Goal: Download file/media

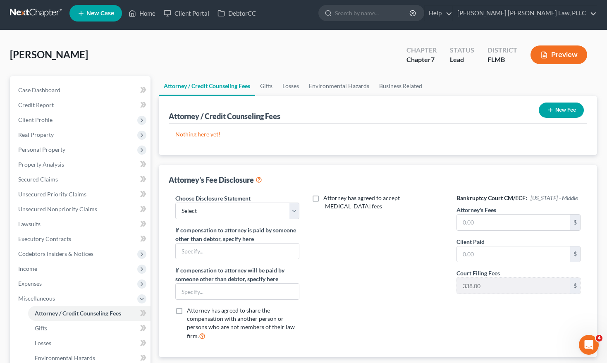
scroll to position [5, 0]
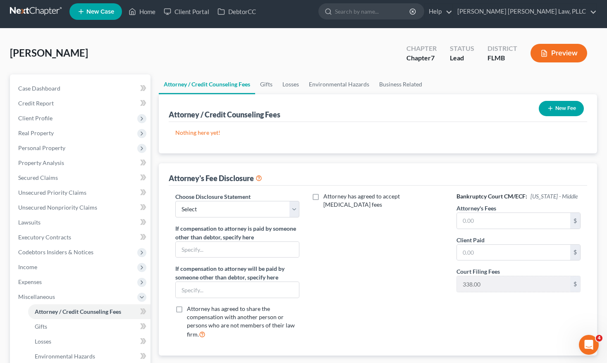
click at [559, 109] on button "New Fee" at bounding box center [560, 108] width 45 height 15
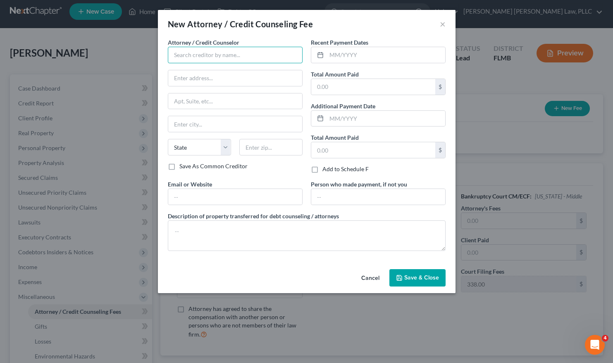
click at [221, 62] on input "text" at bounding box center [235, 55] width 135 height 17
click at [214, 69] on div "Debtor CC" at bounding box center [217, 69] width 86 height 8
type input "Debtor CC"
type input "378 Summit Ave"
type input "Jersey City"
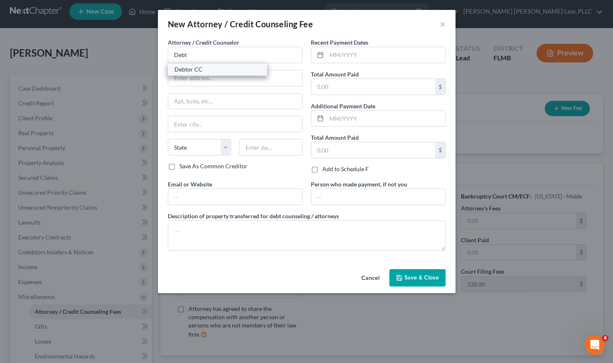
select select "33"
type input "07306"
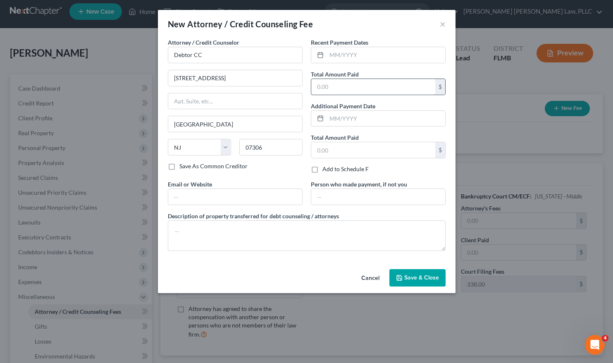
click at [330, 83] on input "text" at bounding box center [373, 87] width 124 height 16
click at [321, 86] on input "30.29" at bounding box center [373, 87] width 124 height 16
type input "39.29"
click at [407, 273] on button "Save & Close" at bounding box center [417, 277] width 56 height 17
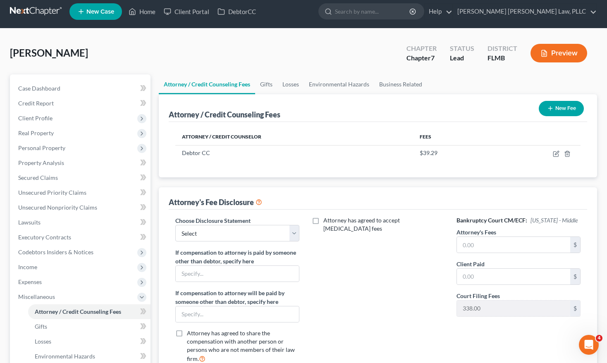
click at [52, 12] on link at bounding box center [36, 11] width 53 height 15
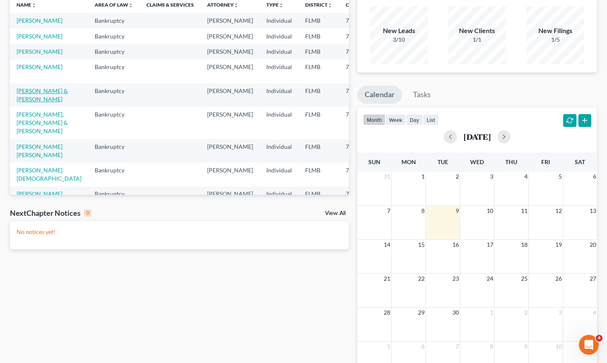
click at [35, 102] on link "[PERSON_NAME] & [PERSON_NAME]" at bounding box center [42, 94] width 51 height 15
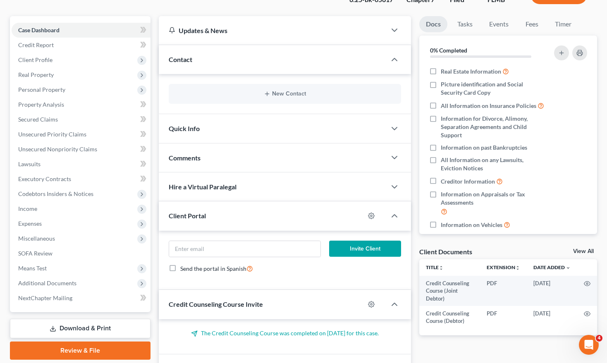
scroll to position [114, 0]
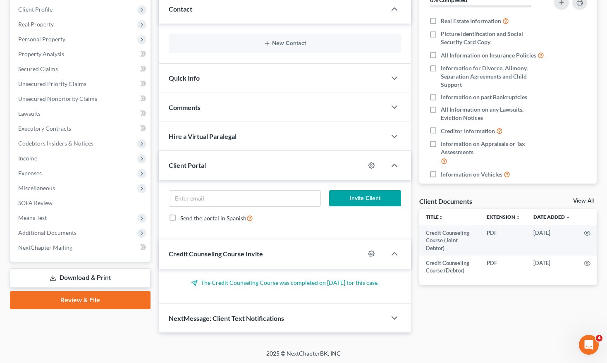
click at [126, 278] on link "Download & Print" at bounding box center [80, 277] width 140 height 19
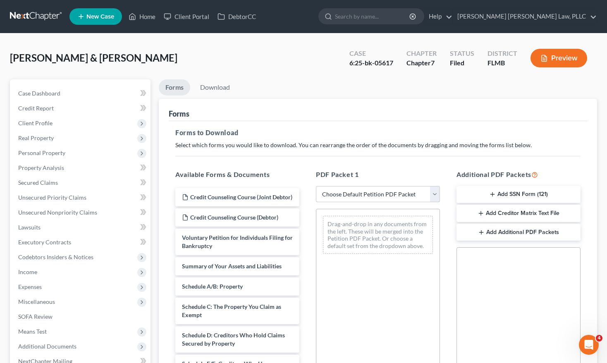
select select "3"
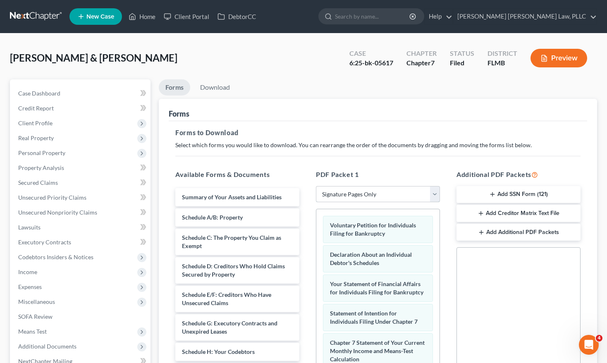
scroll to position [148, 0]
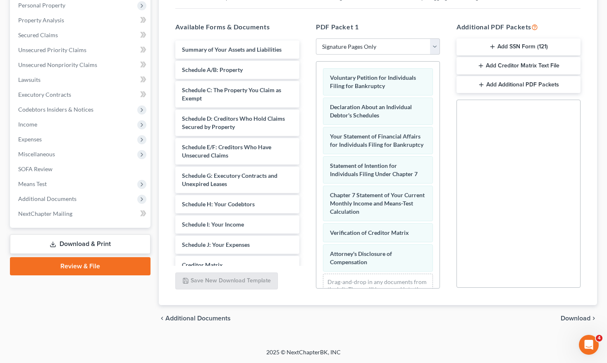
click at [488, 43] on button "Add SSN Form (121)" at bounding box center [518, 46] width 124 height 17
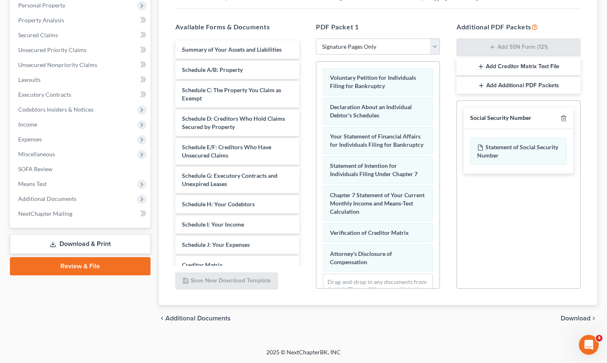
scroll to position [45, 0]
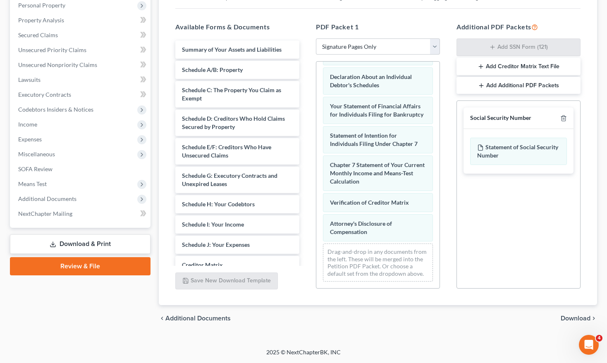
click at [582, 321] on span "Download" at bounding box center [575, 318] width 30 height 7
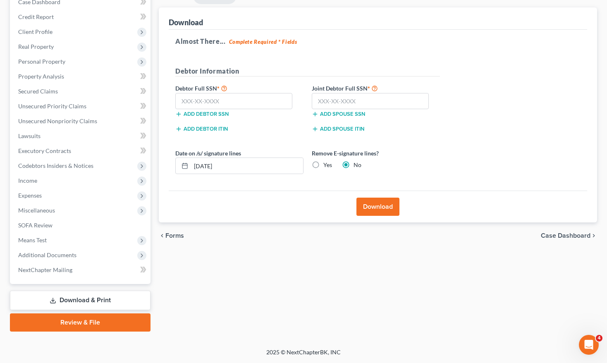
scroll to position [91, 0]
click at [331, 103] on input "text" at bounding box center [370, 101] width 117 height 17
type input "584-87-1925"
click at [222, 100] on input "text" at bounding box center [233, 101] width 117 height 17
type input "155-60-9615"
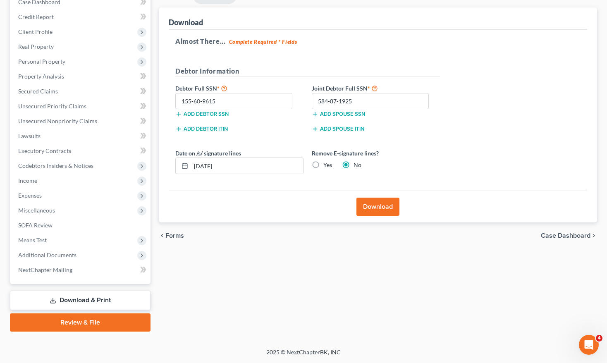
click at [322, 164] on div "Yes" at bounding box center [322, 165] width 20 height 8
click at [323, 166] on label "Yes" at bounding box center [327, 165] width 9 height 8
click at [326, 166] on input "Yes" at bounding box center [328, 163] width 5 height 5
radio input "true"
radio input "false"
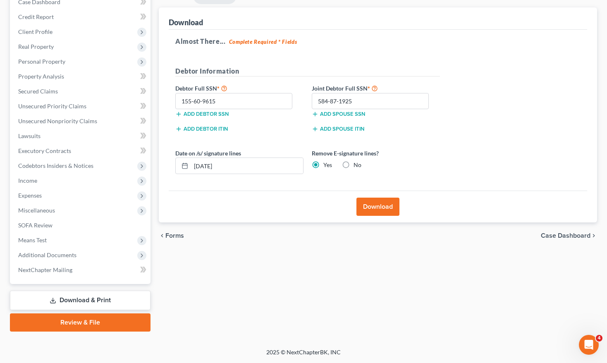
click at [375, 207] on button "Download" at bounding box center [377, 207] width 43 height 18
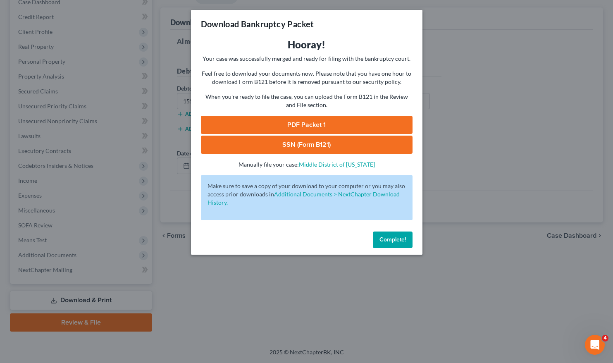
click at [385, 240] on span "Complete!" at bounding box center [392, 239] width 26 height 7
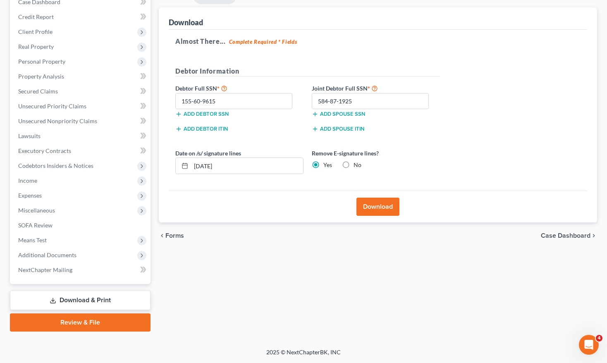
scroll to position [0, 0]
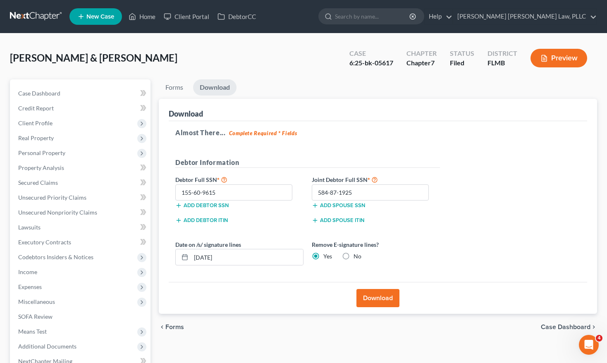
click at [218, 87] on link "Download" at bounding box center [214, 87] width 43 height 16
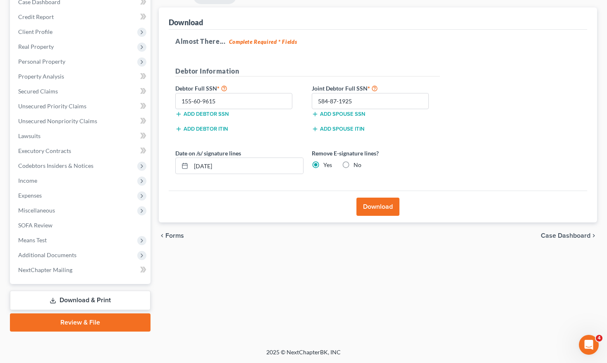
click at [132, 322] on link "Review & File" at bounding box center [80, 322] width 140 height 18
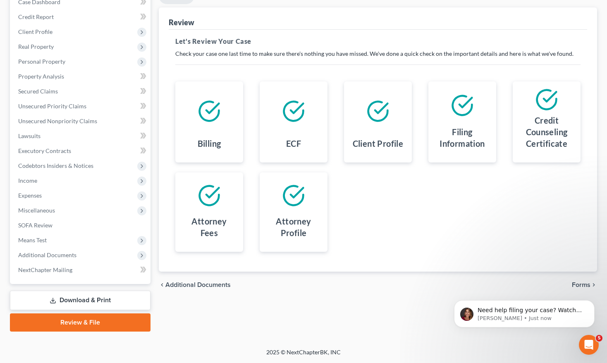
click at [92, 298] on link "Download & Print" at bounding box center [80, 299] width 140 height 19
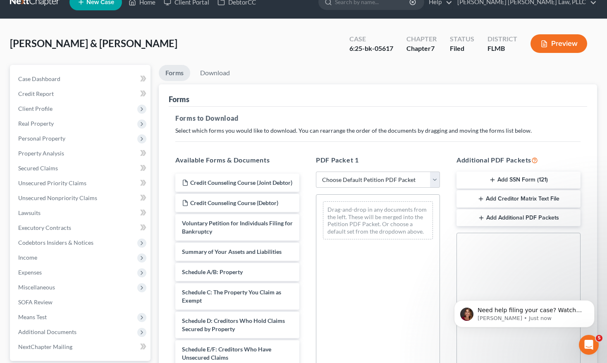
scroll to position [30, 0]
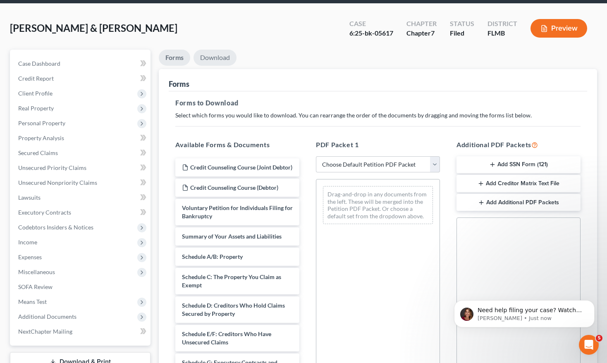
click at [227, 57] on link "Download" at bounding box center [214, 58] width 43 height 16
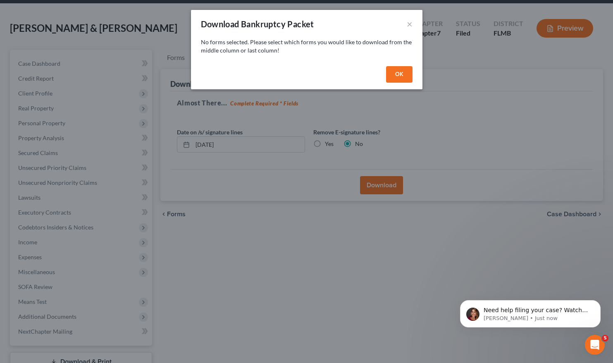
click at [405, 78] on button "OK" at bounding box center [399, 74] width 26 height 17
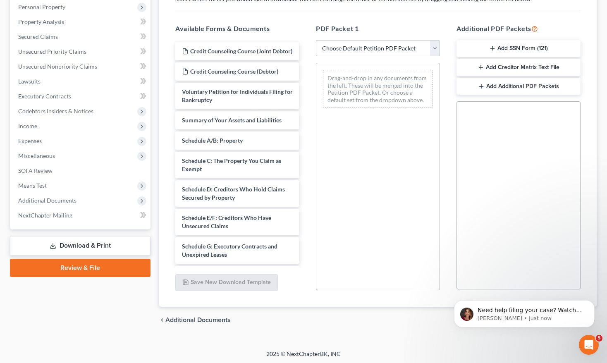
scroll to position [0, 0]
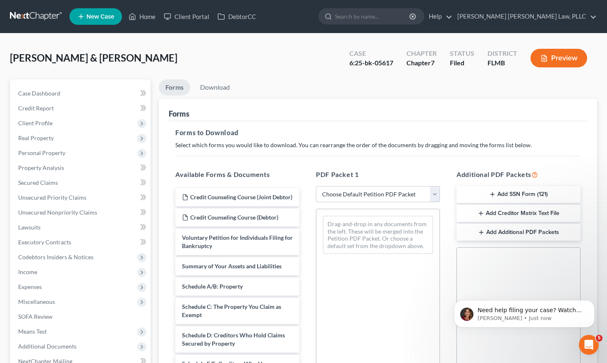
select select "3"
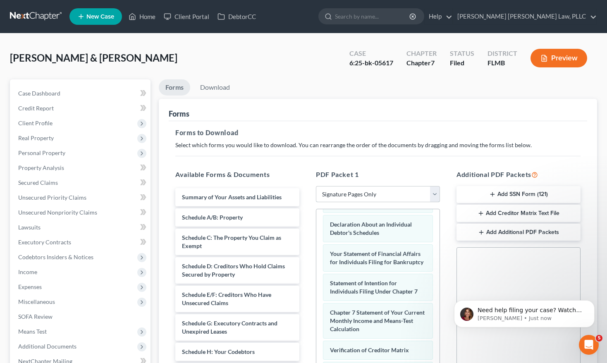
scroll to position [148, 0]
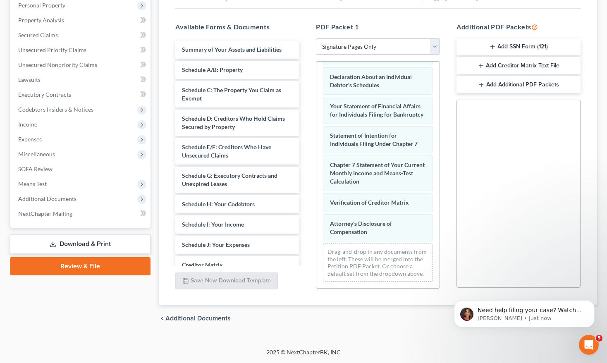
click at [484, 46] on button "Add SSN Form (121)" at bounding box center [518, 46] width 124 height 17
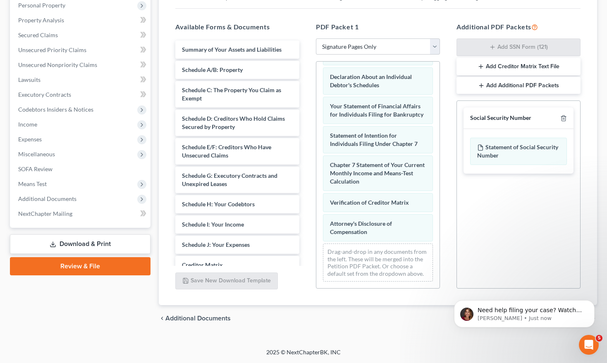
click at [359, 312] on div "chevron_left Additional Documents Download chevron_right" at bounding box center [378, 318] width 438 height 26
click at [595, 301] on button "Dismiss notification" at bounding box center [591, 302] width 11 height 11
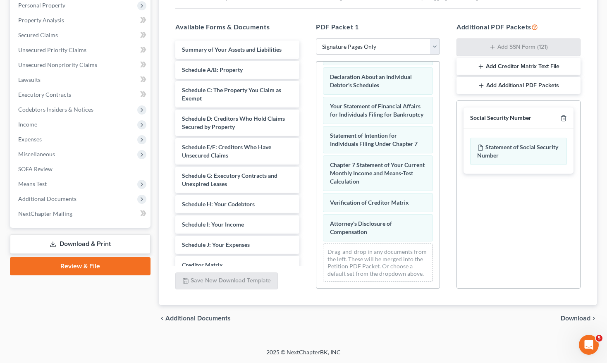
click at [572, 315] on span "Download" at bounding box center [575, 318] width 30 height 7
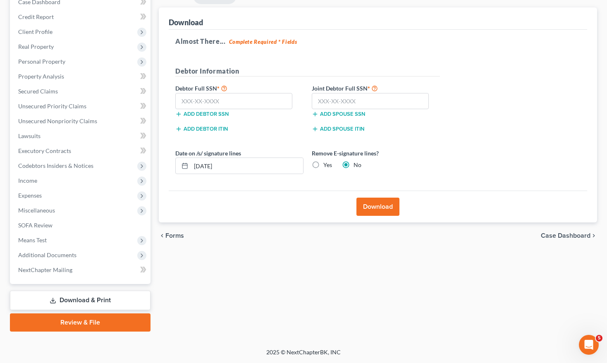
scroll to position [91, 0]
click at [202, 100] on input "text" at bounding box center [233, 101] width 117 height 17
type input "156-60-9615"
type input "584-87-1925"
click at [319, 159] on div "Remove E-signature lines? Yes No" at bounding box center [375, 161] width 136 height 25
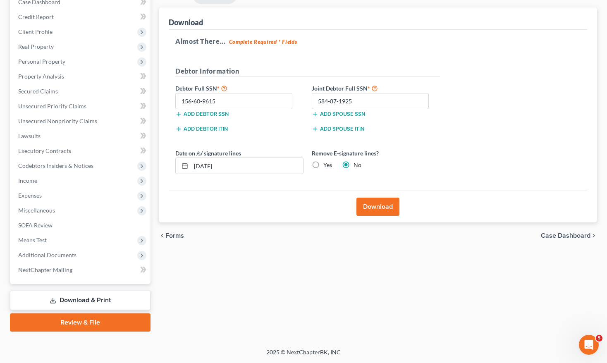
click at [323, 166] on div "Yes" at bounding box center [322, 165] width 20 height 8
click at [323, 166] on label "Yes" at bounding box center [327, 165] width 9 height 8
click at [326, 166] on input "Yes" at bounding box center [328, 163] width 5 height 5
radio input "true"
radio input "false"
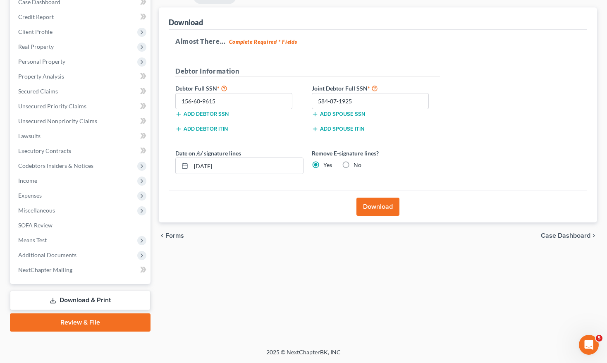
click at [381, 209] on button "Download" at bounding box center [377, 207] width 43 height 18
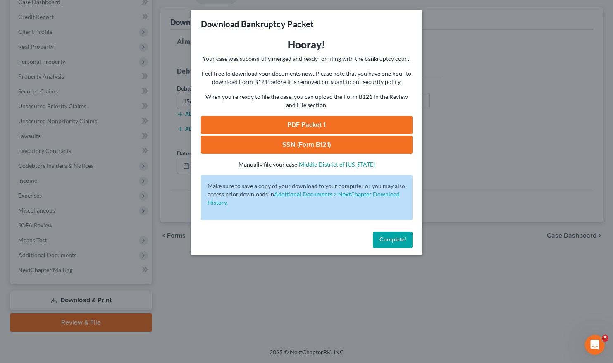
click at [314, 125] on link "PDF Packet 1" at bounding box center [307, 125] width 212 height 18
click at [342, 154] on div "Hooray! Your case was successfully merged and ready for filing with the bankrup…" at bounding box center [307, 103] width 212 height 131
click at [343, 150] on link "SSN (Form B121)" at bounding box center [307, 145] width 212 height 18
click at [392, 242] on span "Complete!" at bounding box center [392, 239] width 26 height 7
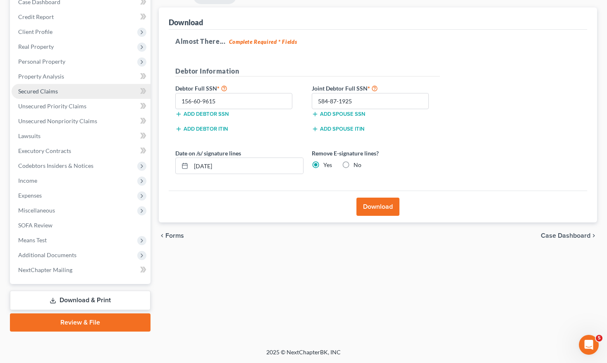
scroll to position [0, 0]
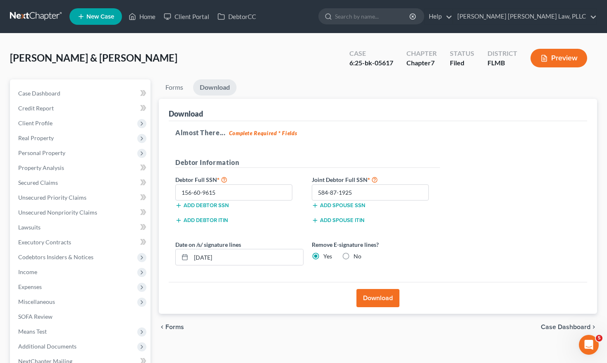
click at [31, 11] on link at bounding box center [36, 16] width 53 height 15
